Goal: Task Accomplishment & Management: Use online tool/utility

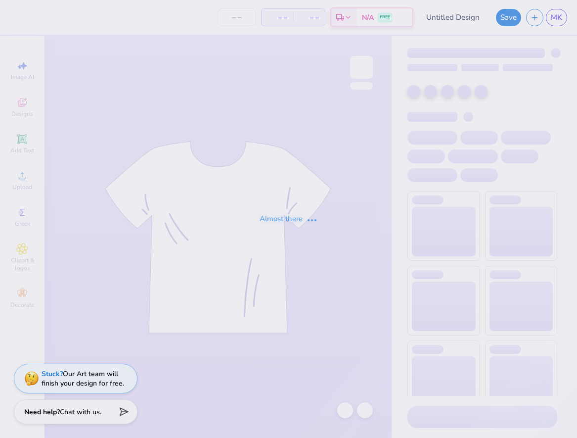
type input "fall2025 included merch"
type input "95"
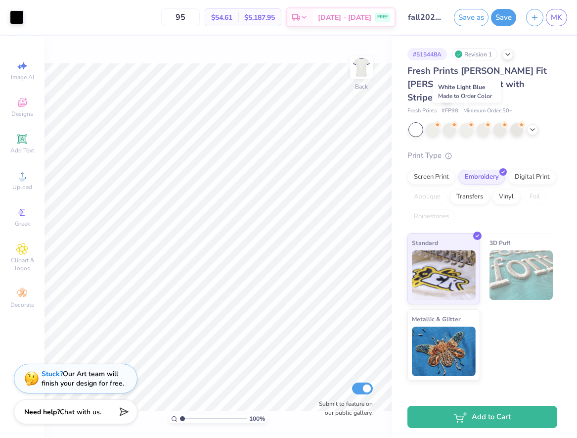
click at [473, 123] on div at bounding box center [483, 129] width 148 height 13
click at [471, 122] on div at bounding box center [466, 128] width 13 height 13
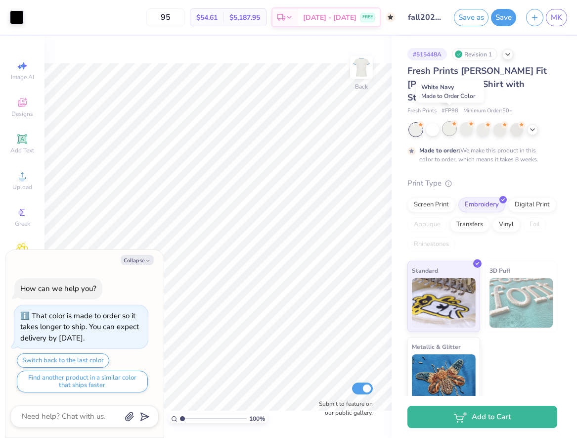
click at [453, 122] on div at bounding box center [449, 128] width 13 height 13
click at [433, 122] on div at bounding box center [432, 128] width 13 height 13
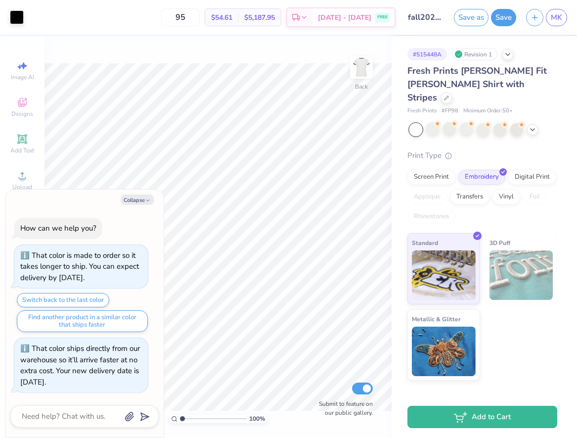
click at [414, 123] on div at bounding box center [415, 129] width 13 height 13
click at [482, 122] on div at bounding box center [483, 128] width 13 height 13
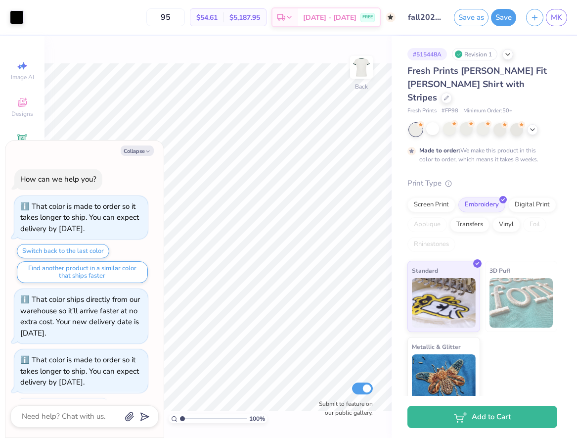
scroll to position [44, 0]
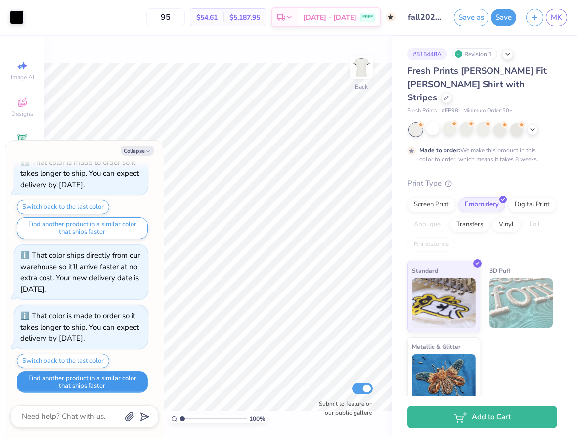
click at [118, 382] on button "Find another product in a similar color that ships faster" at bounding box center [82, 382] width 131 height 22
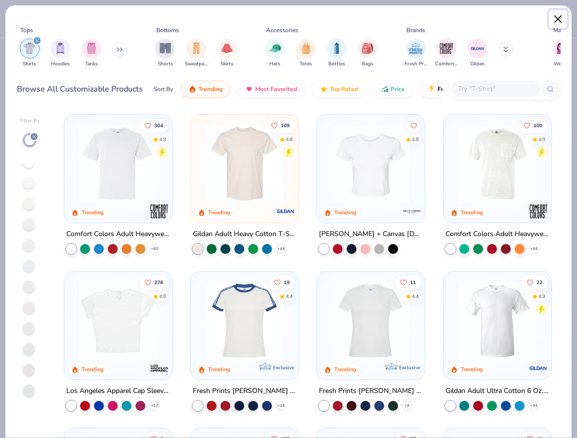
click at [557, 19] on button "Close" at bounding box center [558, 19] width 19 height 19
click at [560, 23] on button "Close" at bounding box center [558, 19] width 19 height 19
click at [557, 15] on button "Close" at bounding box center [558, 19] width 19 height 19
click at [562, 20] on button "Close" at bounding box center [558, 19] width 19 height 19
click at [511, 107] on div "Filter By 304 4.9 Trending Comfort Colors Adult Heavyweight T-Shirt + 60 109 4.…" at bounding box center [288, 272] width 566 height 330
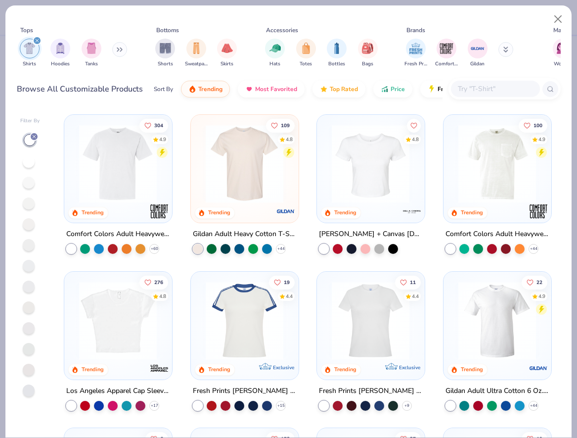
click at [275, 333] on img at bounding box center [245, 320] width 88 height 78
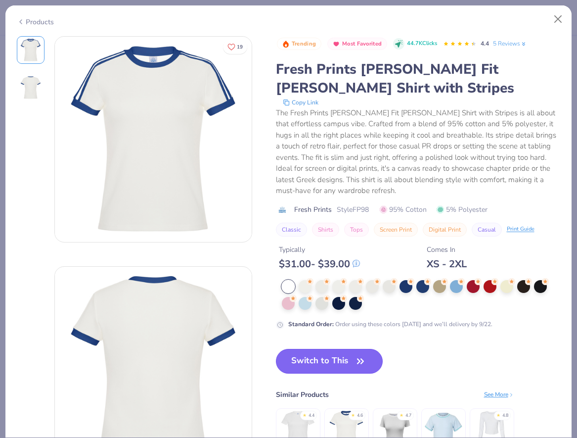
click at [331, 365] on button "Switch to This" at bounding box center [329, 361] width 107 height 25
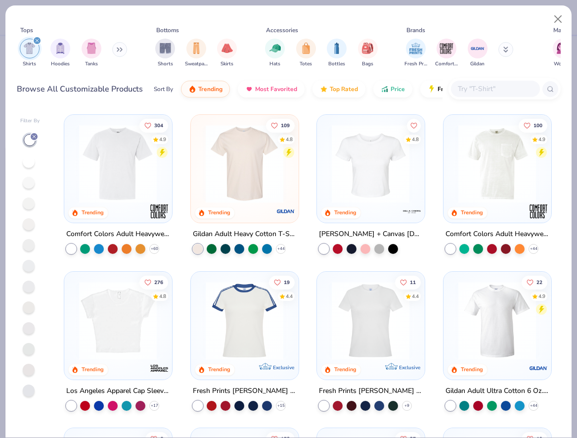
scroll to position [104, 0]
click at [560, 14] on button "Close" at bounding box center [558, 19] width 19 height 19
click at [555, 22] on button "Close" at bounding box center [558, 19] width 19 height 19
click at [557, 13] on button "Close" at bounding box center [558, 19] width 19 height 19
click at [555, 24] on button "Close" at bounding box center [558, 19] width 19 height 19
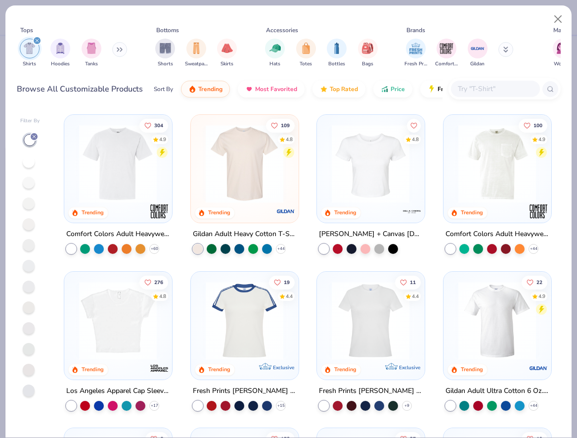
click at [227, 321] on img at bounding box center [245, 320] width 88 height 78
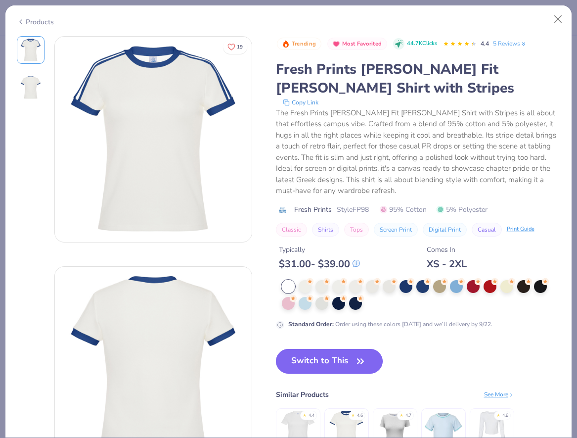
click at [306, 360] on button "Switch to This" at bounding box center [329, 361] width 107 height 25
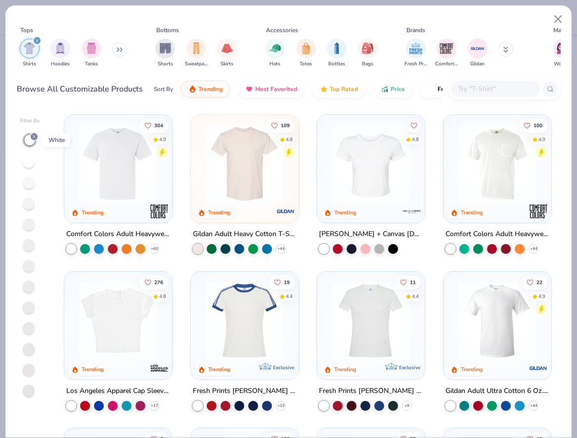
click at [33, 137] on line at bounding box center [34, 136] width 3 height 3
click at [35, 43] on icon "filter for Shirts" at bounding box center [37, 41] width 4 height 4
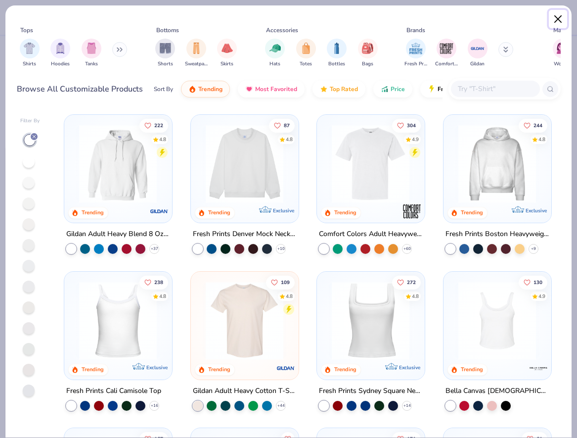
click at [554, 23] on button "Close" at bounding box center [558, 19] width 19 height 19
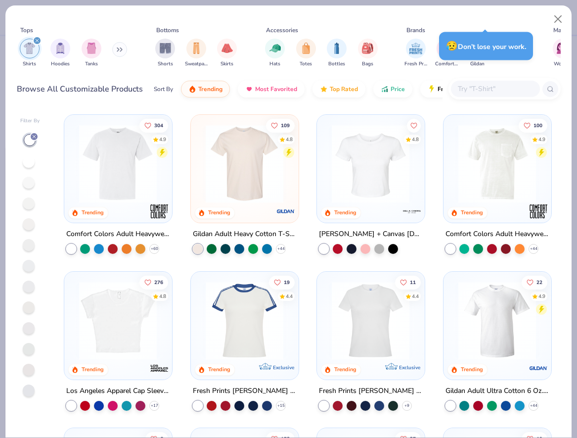
type textarea "x"
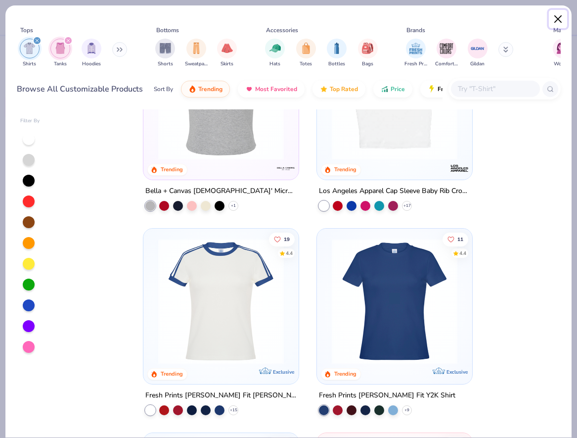
click at [559, 25] on button "Close" at bounding box center [558, 19] width 19 height 19
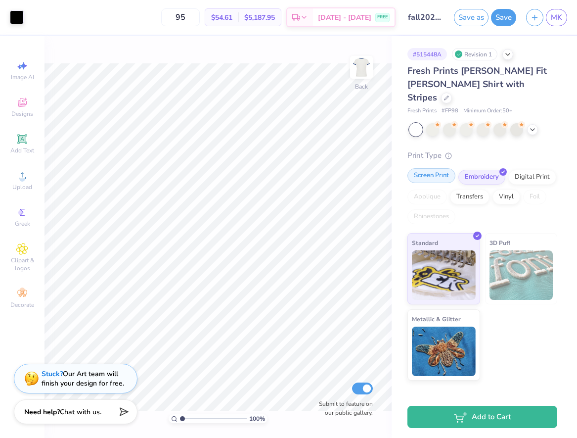
click at [432, 168] on div "Screen Print" at bounding box center [431, 175] width 48 height 15
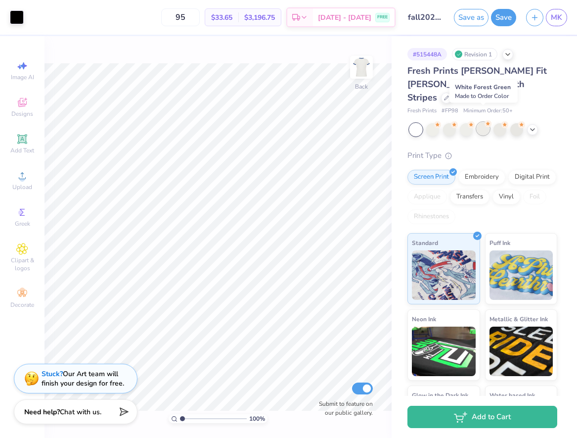
click at [480, 122] on div at bounding box center [483, 128] width 13 height 13
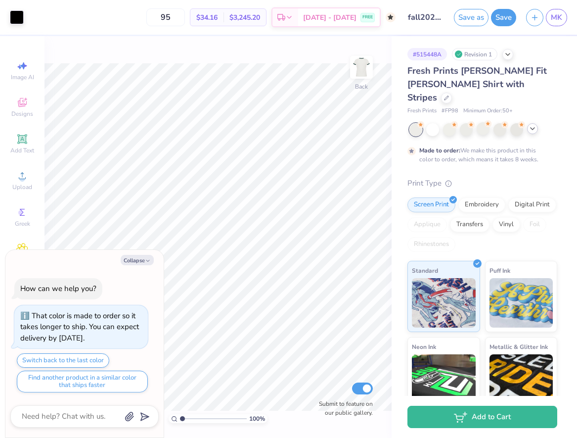
click at [530, 125] on icon at bounding box center [533, 129] width 8 height 8
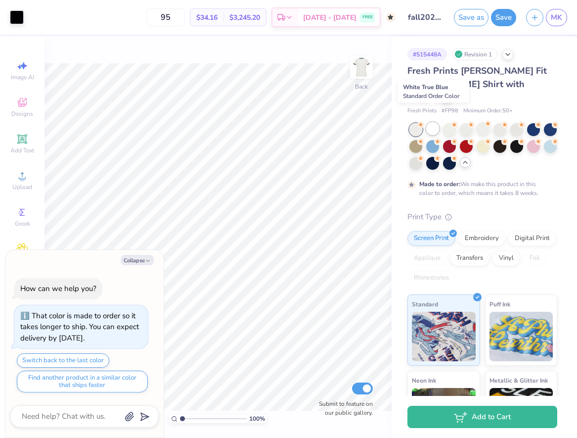
click at [434, 122] on div at bounding box center [432, 128] width 13 height 13
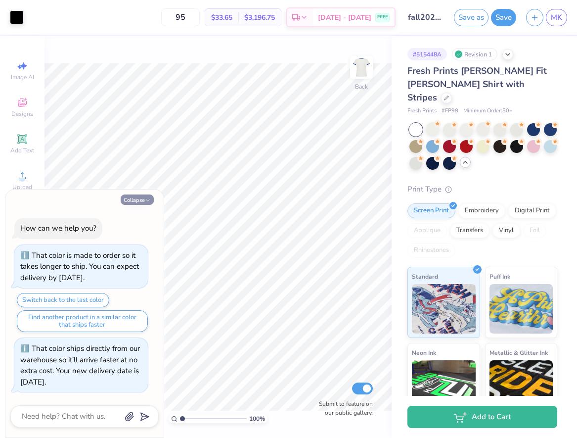
click at [142, 199] on button "Collapse" at bounding box center [137, 199] width 33 height 10
type textarea "x"
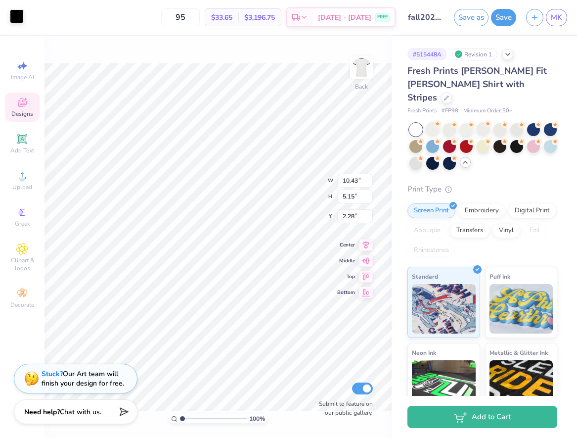
click at [12, 17] on div at bounding box center [17, 16] width 14 height 14
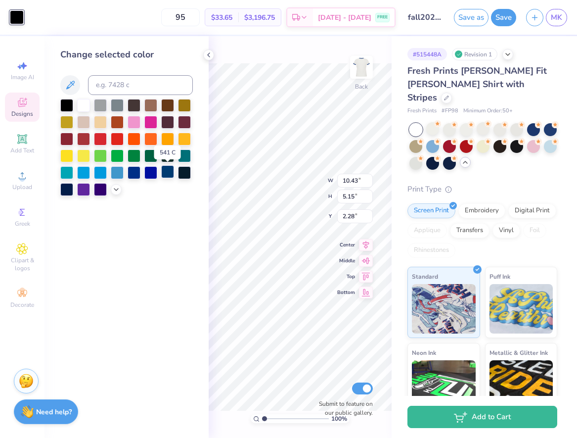
click at [167, 178] on div at bounding box center [167, 171] width 13 height 13
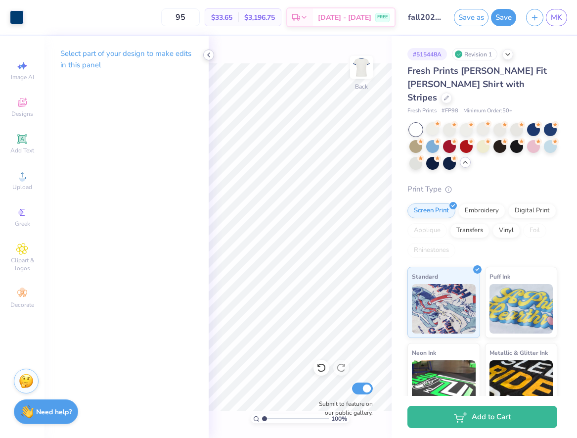
click at [207, 56] on icon at bounding box center [209, 55] width 8 height 8
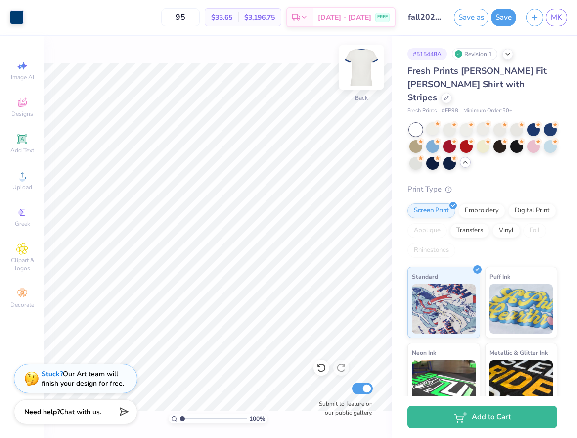
click at [361, 60] on img at bounding box center [362, 67] width 40 height 40
click at [361, 75] on img at bounding box center [362, 67] width 40 height 40
type input "4"
type textarea "x"
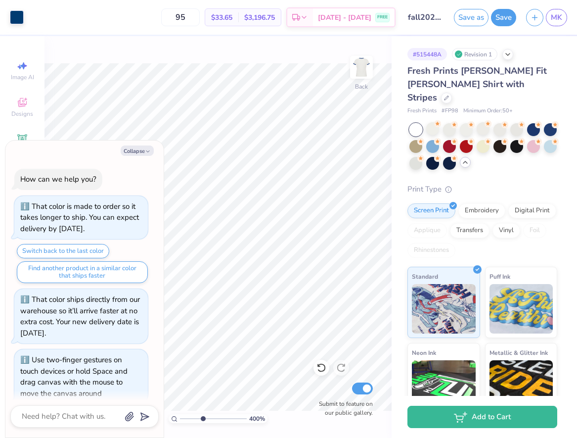
scroll to position [11, 0]
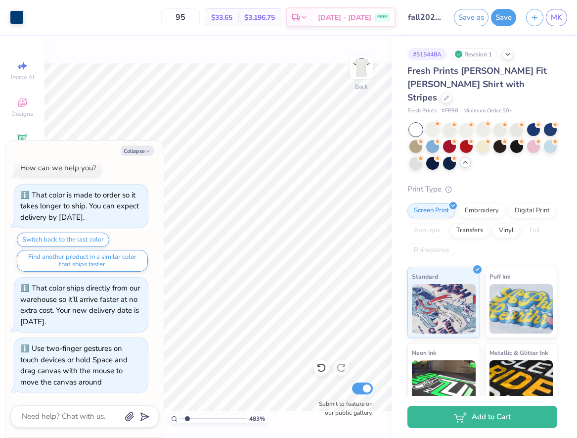
type input "1"
drag, startPoint x: 202, startPoint y: 421, endPoint x: 153, endPoint y: 426, distance: 49.3
click at [180, 423] on input "range" at bounding box center [213, 418] width 67 height 9
click at [141, 151] on button "Collapse" at bounding box center [137, 150] width 33 height 10
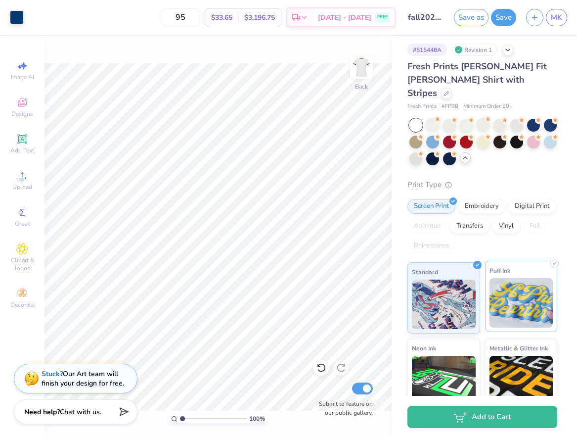
scroll to position [0, 0]
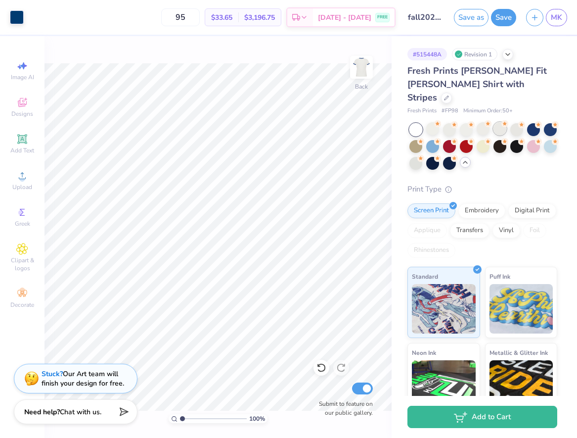
click at [501, 123] on div at bounding box center [483, 146] width 148 height 46
click at [500, 122] on div at bounding box center [500, 128] width 13 height 13
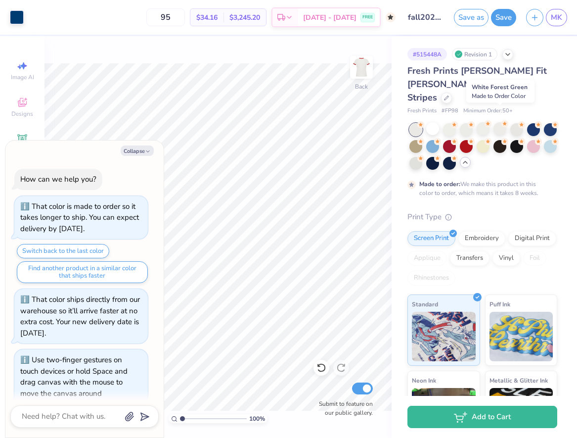
scroll to position [104, 0]
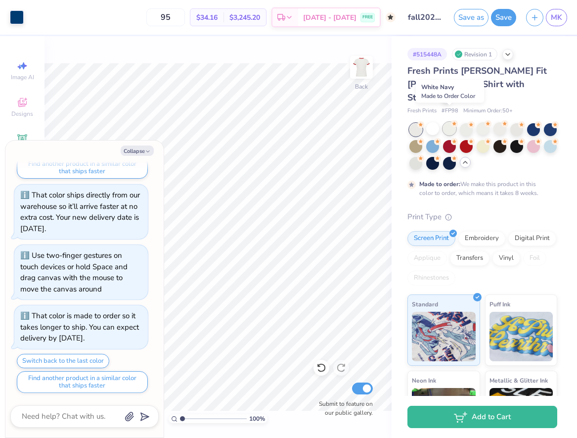
click at [453, 122] on div at bounding box center [449, 128] width 13 height 13
click at [436, 122] on div at bounding box center [432, 128] width 13 height 13
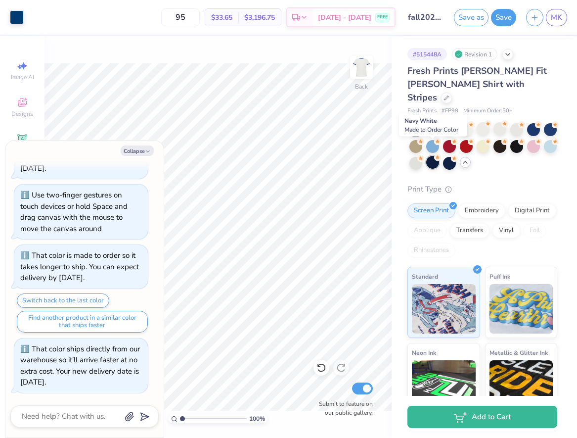
scroll to position [0, 0]
click at [146, 152] on icon "button" at bounding box center [148, 151] width 6 height 6
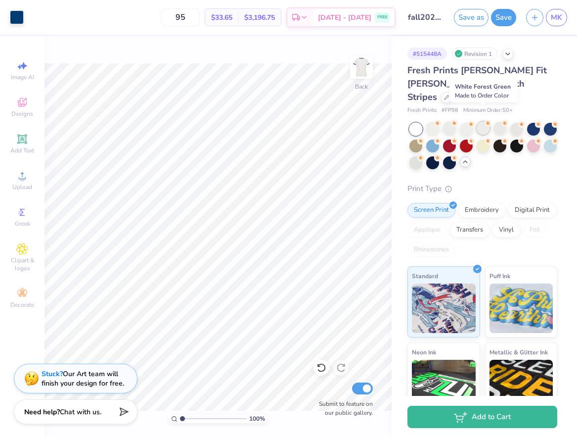
click at [480, 122] on div at bounding box center [483, 128] width 13 height 13
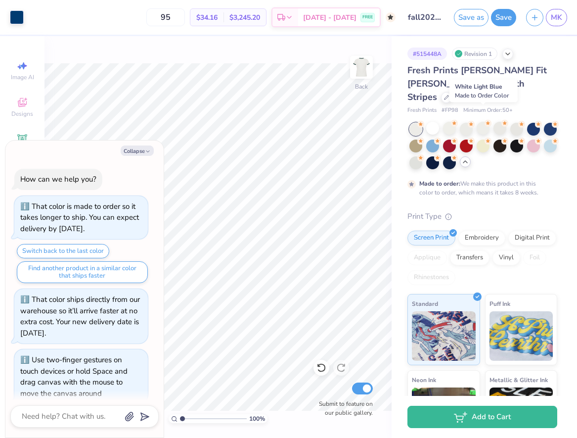
scroll to position [258, 0]
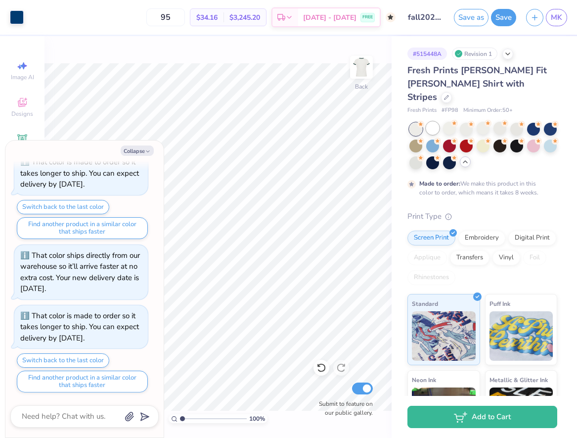
click at [434, 122] on div at bounding box center [432, 128] width 13 height 13
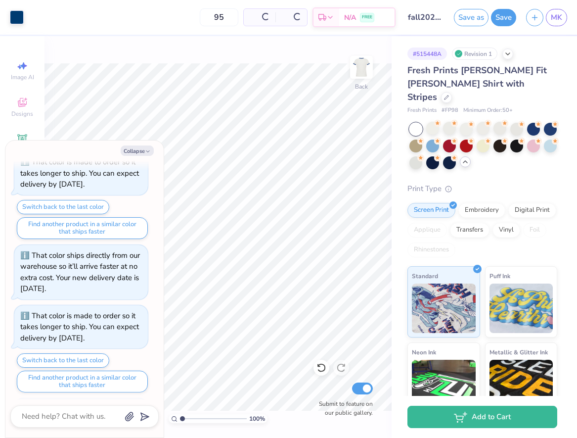
scroll to position [318, 0]
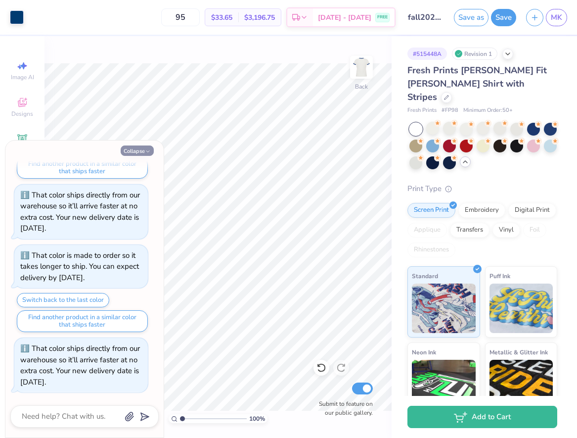
click at [150, 151] on icon "button" at bounding box center [148, 151] width 6 height 6
type textarea "x"
